Goal: Information Seeking & Learning: Learn about a topic

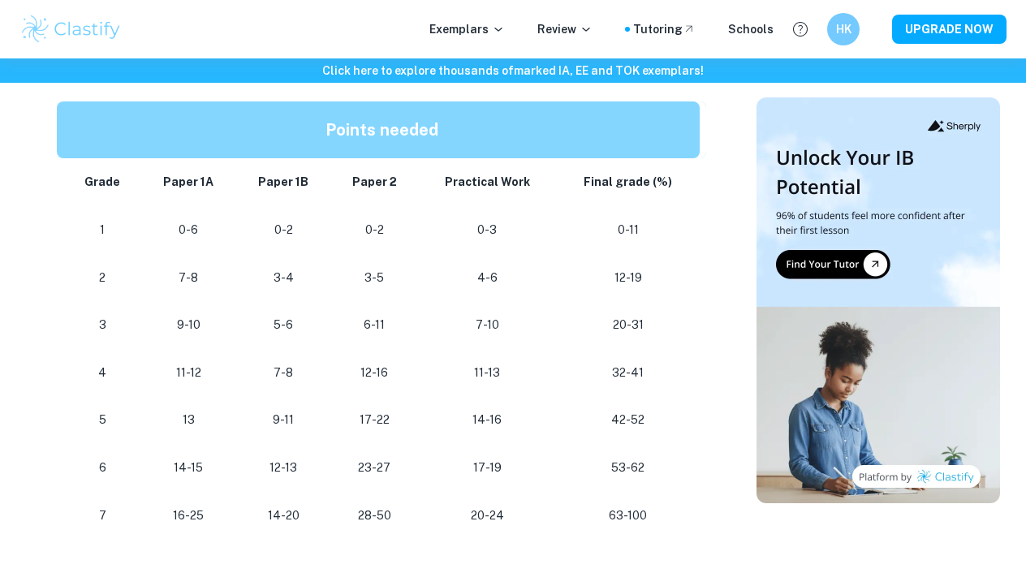
scroll to position [889, 0]
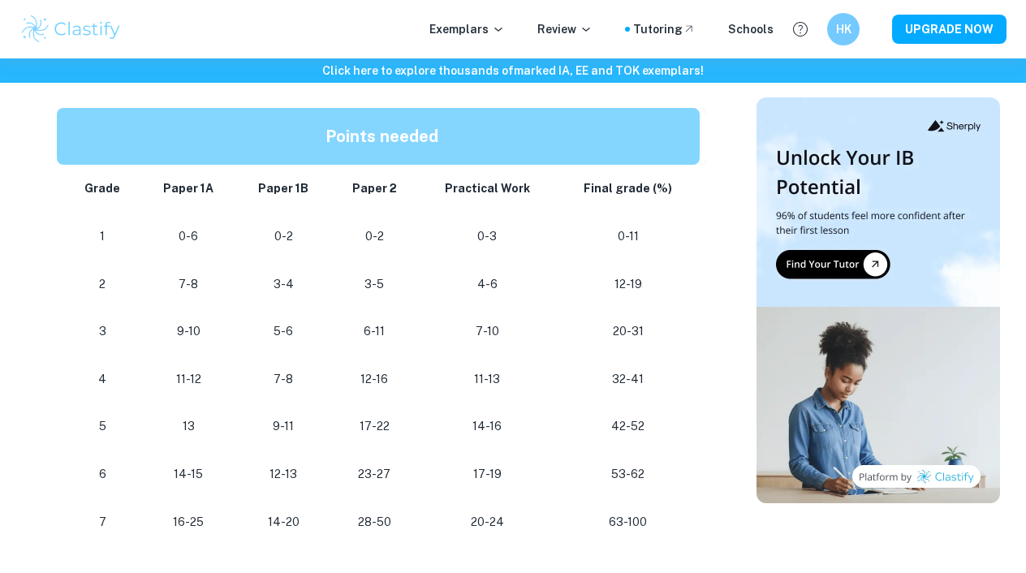
click at [367, 226] on p "0-2" at bounding box center [374, 237] width 62 height 22
drag, startPoint x: 606, startPoint y: 421, endPoint x: 650, endPoint y: 421, distance: 43.8
click at [650, 421] on p "42-52" at bounding box center [628, 426] width 118 height 22
click at [656, 468] on p "53-62" at bounding box center [628, 474] width 118 height 22
drag, startPoint x: 650, startPoint y: 468, endPoint x: 592, endPoint y: 468, distance: 58.4
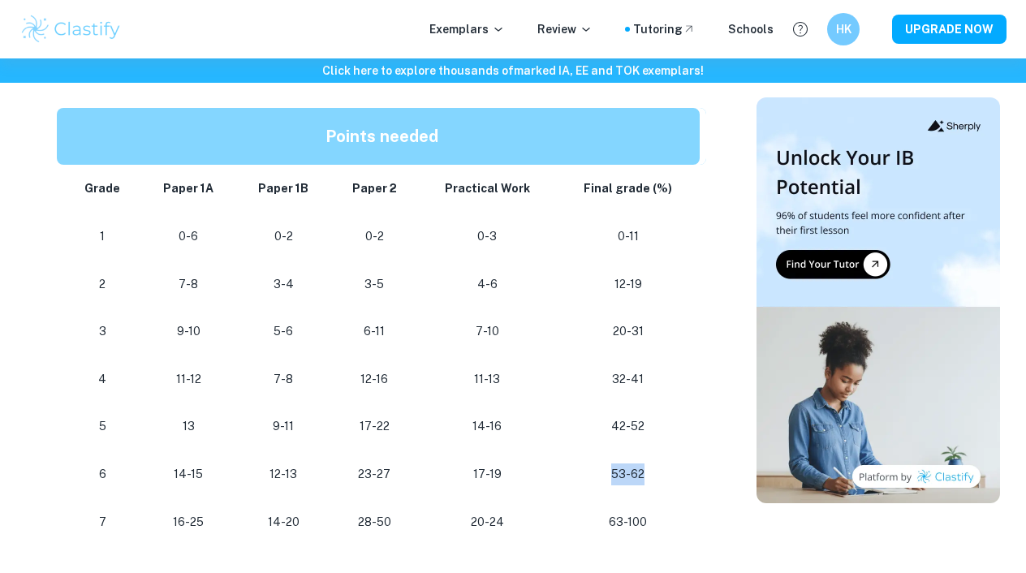
click at [592, 468] on p "53-62" at bounding box center [628, 474] width 118 height 22
drag, startPoint x: 592, startPoint y: 468, endPoint x: 637, endPoint y: 465, distance: 45.6
click at [637, 465] on p "53-62" at bounding box center [628, 474] width 118 height 22
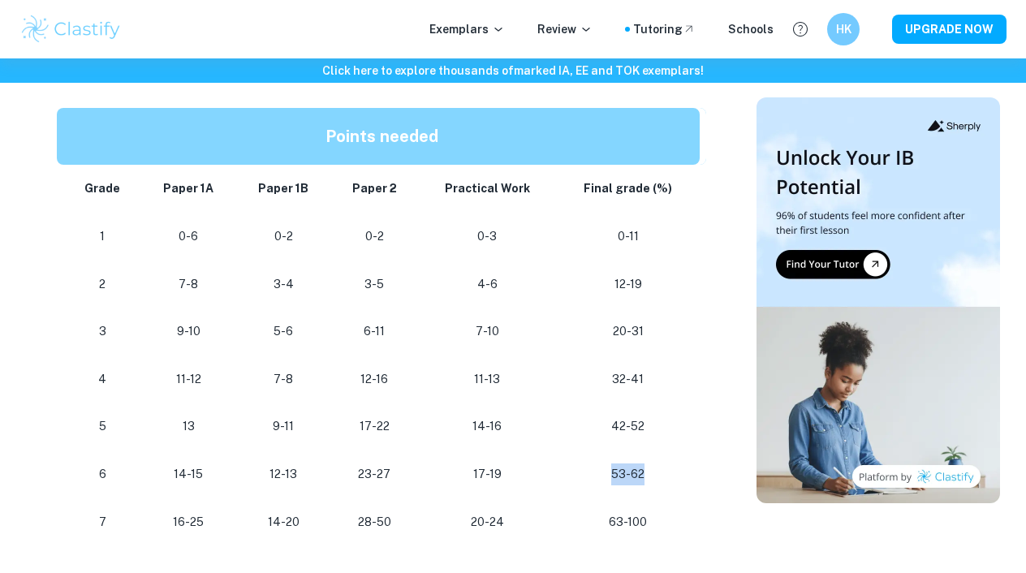
drag, startPoint x: 637, startPoint y: 465, endPoint x: 617, endPoint y: 465, distance: 20.3
click at [617, 465] on p "53-62" at bounding box center [628, 474] width 118 height 22
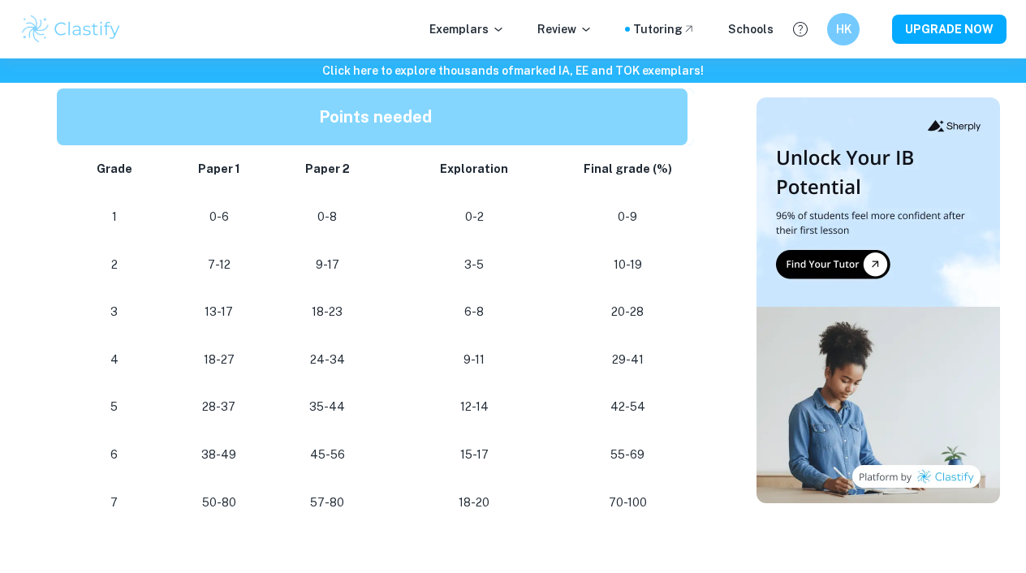
scroll to position [881, 0]
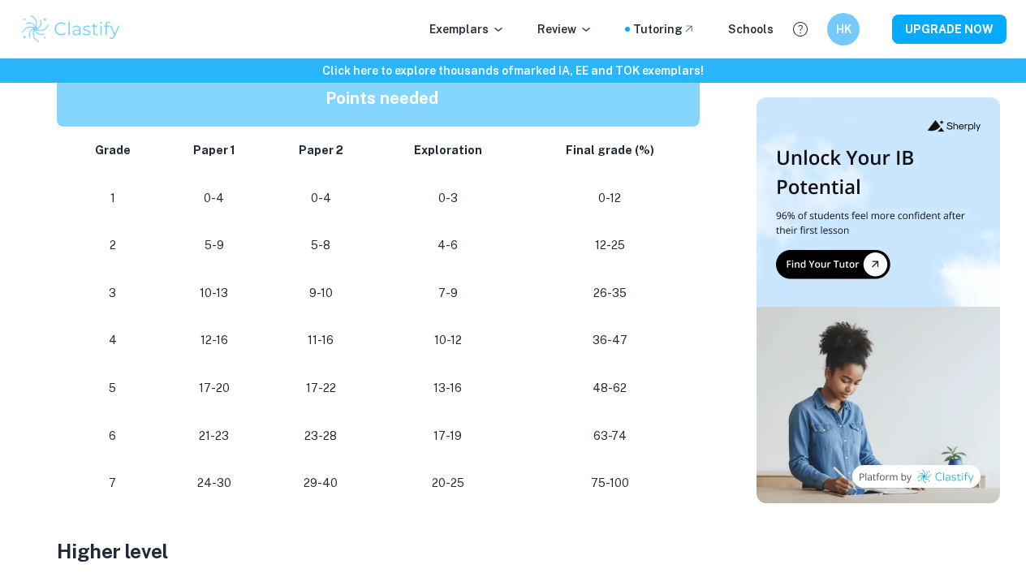
scroll to position [945, 0]
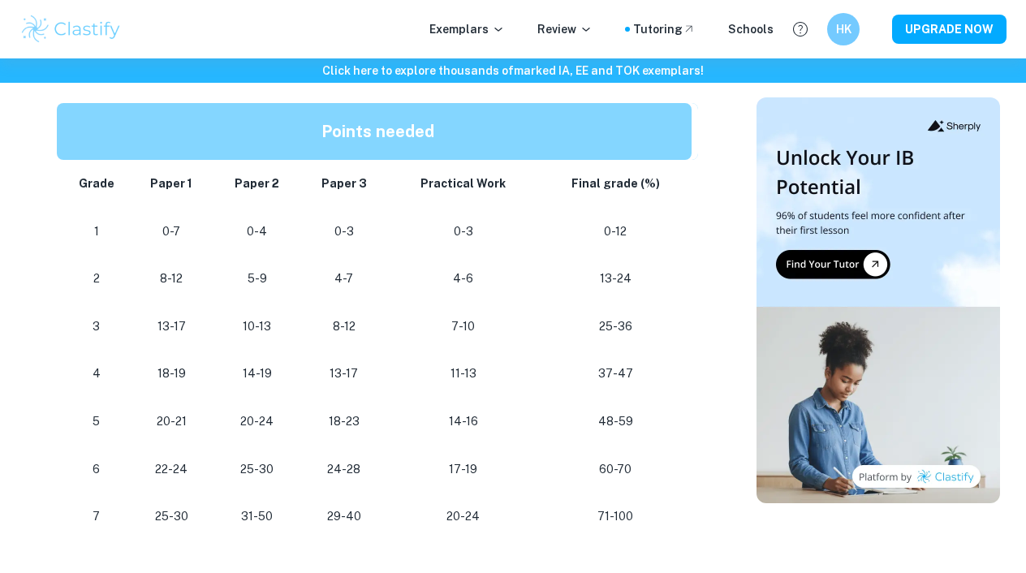
scroll to position [926, 0]
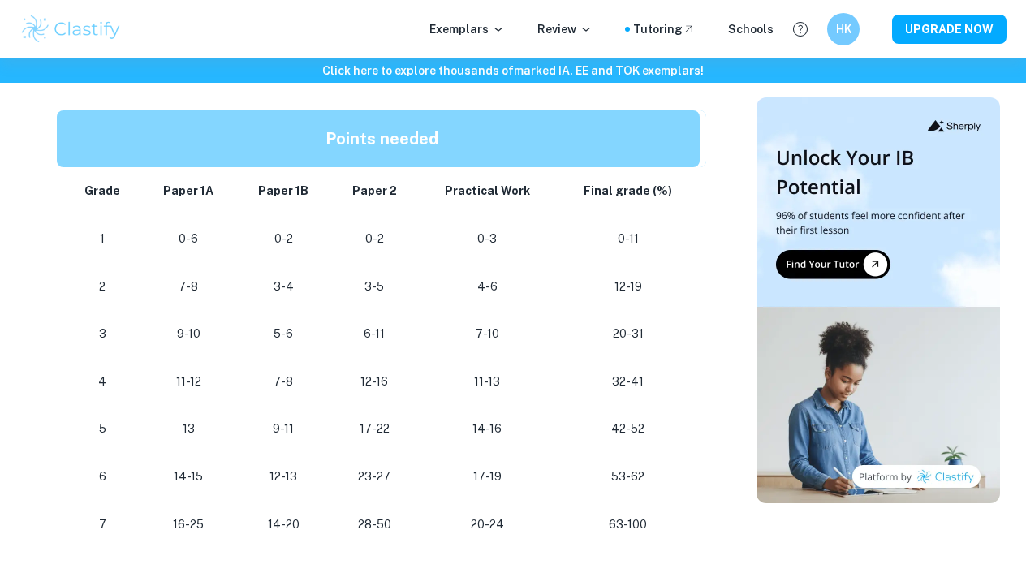
scroll to position [884, 0]
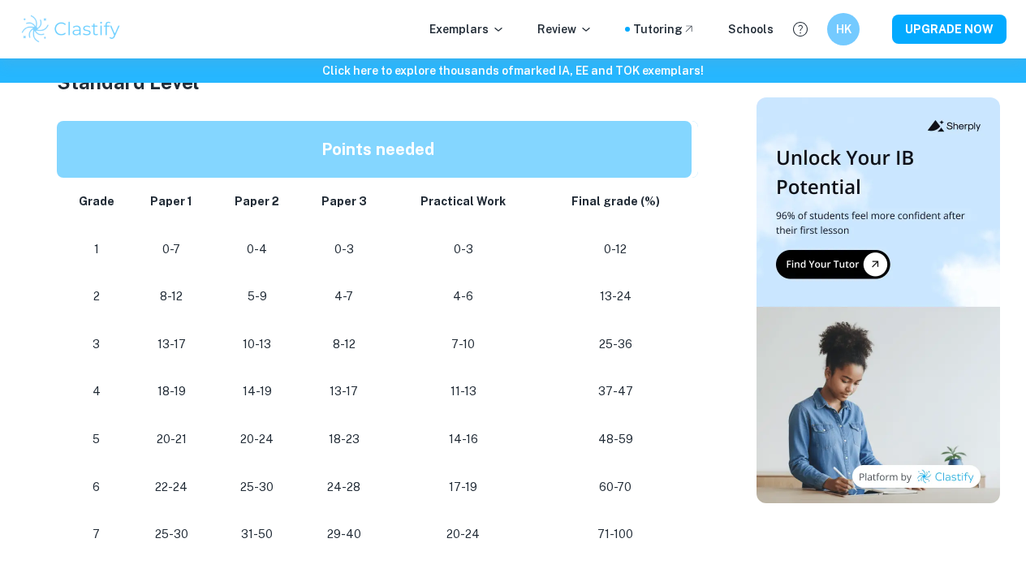
scroll to position [895, 0]
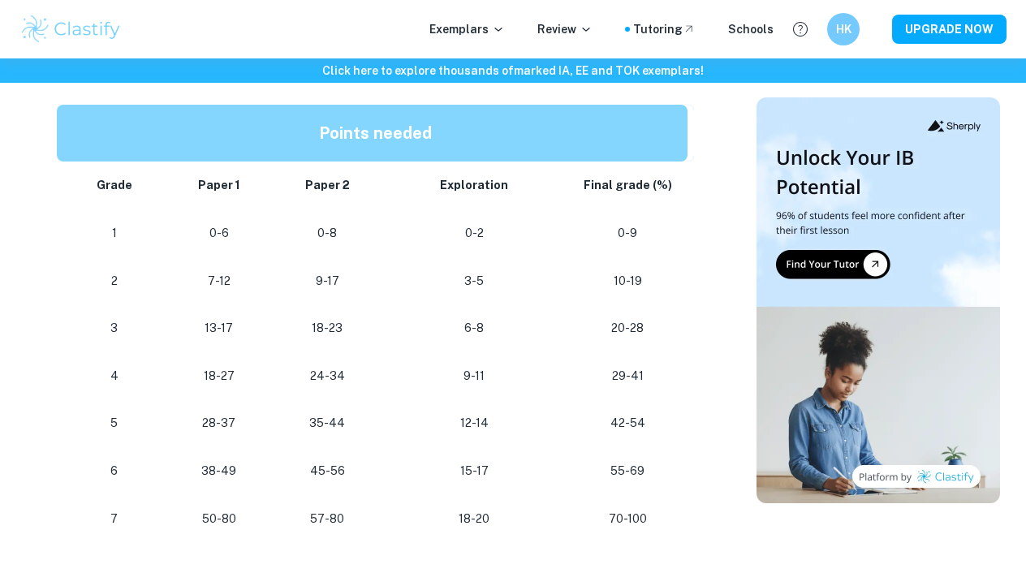
scroll to position [858, 0]
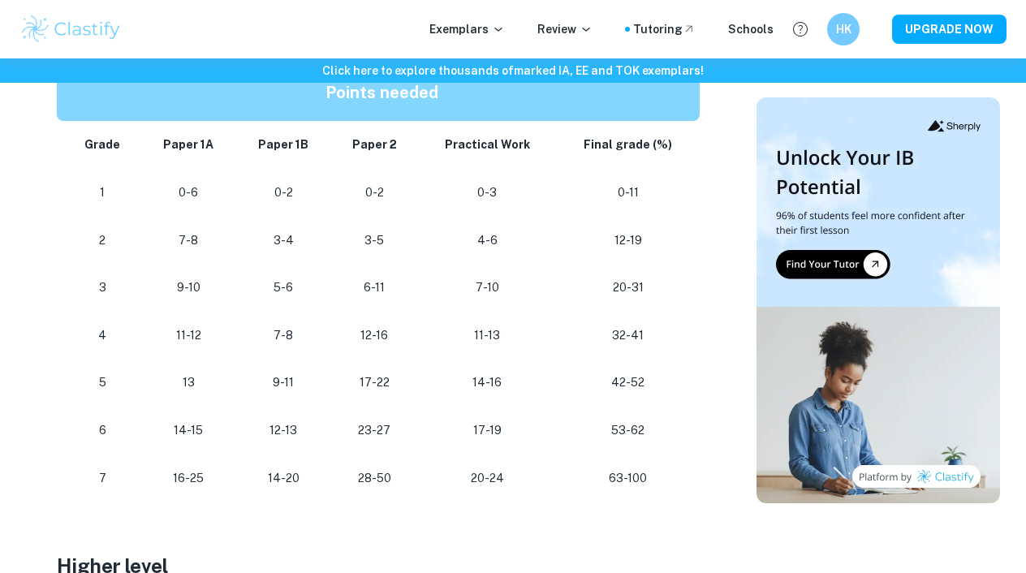
scroll to position [934, 0]
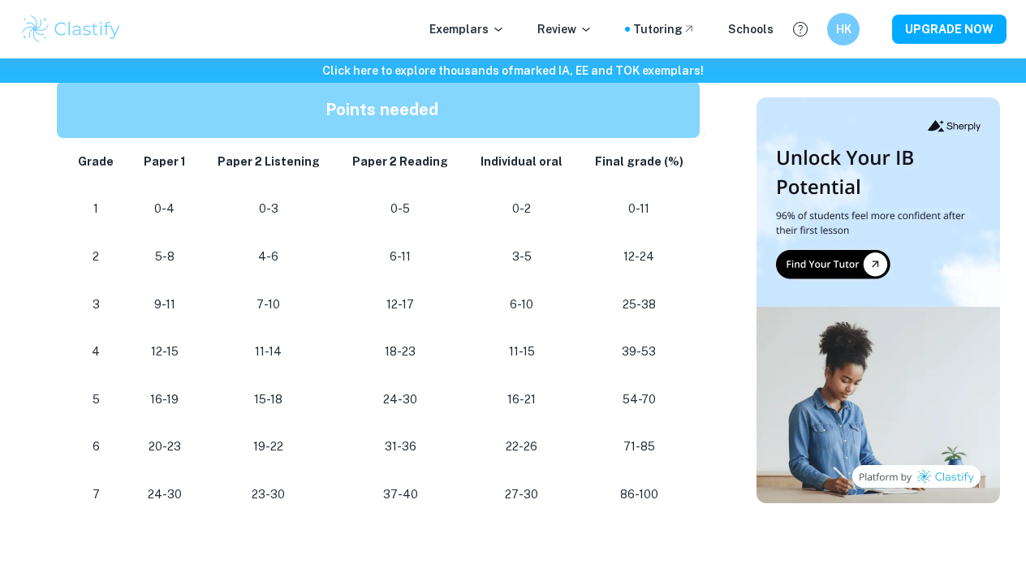
scroll to position [940, 0]
